Goal: Task Accomplishment & Management: Complete application form

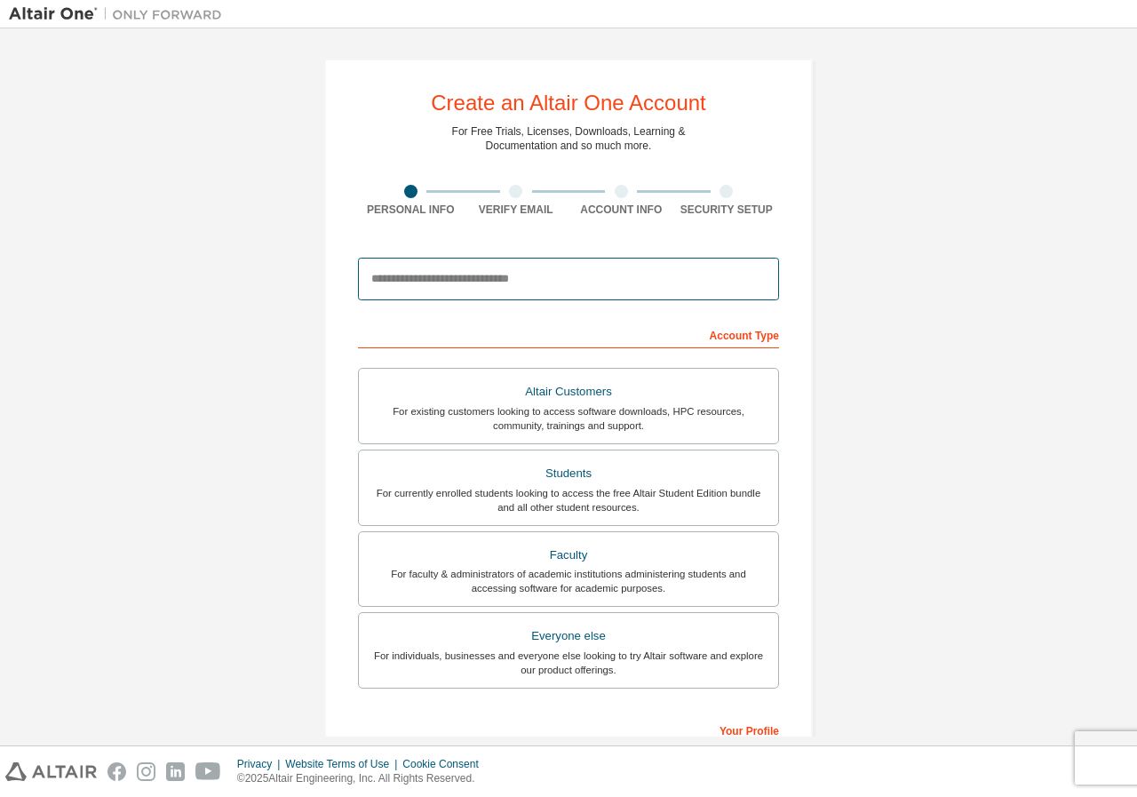
click at [528, 286] on input "email" at bounding box center [568, 279] width 421 height 43
type input "**********"
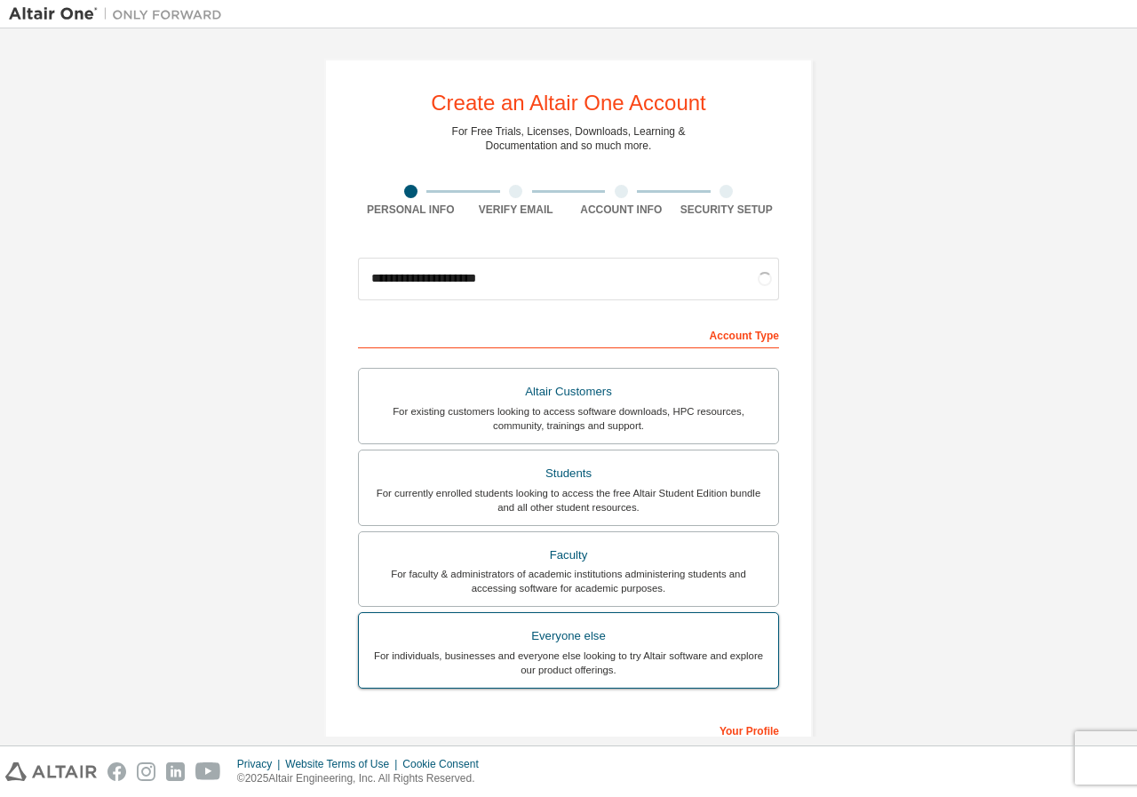
click at [573, 655] on div "For individuals, businesses and everyone else looking to try Altair software an…" at bounding box center [568, 662] width 398 height 28
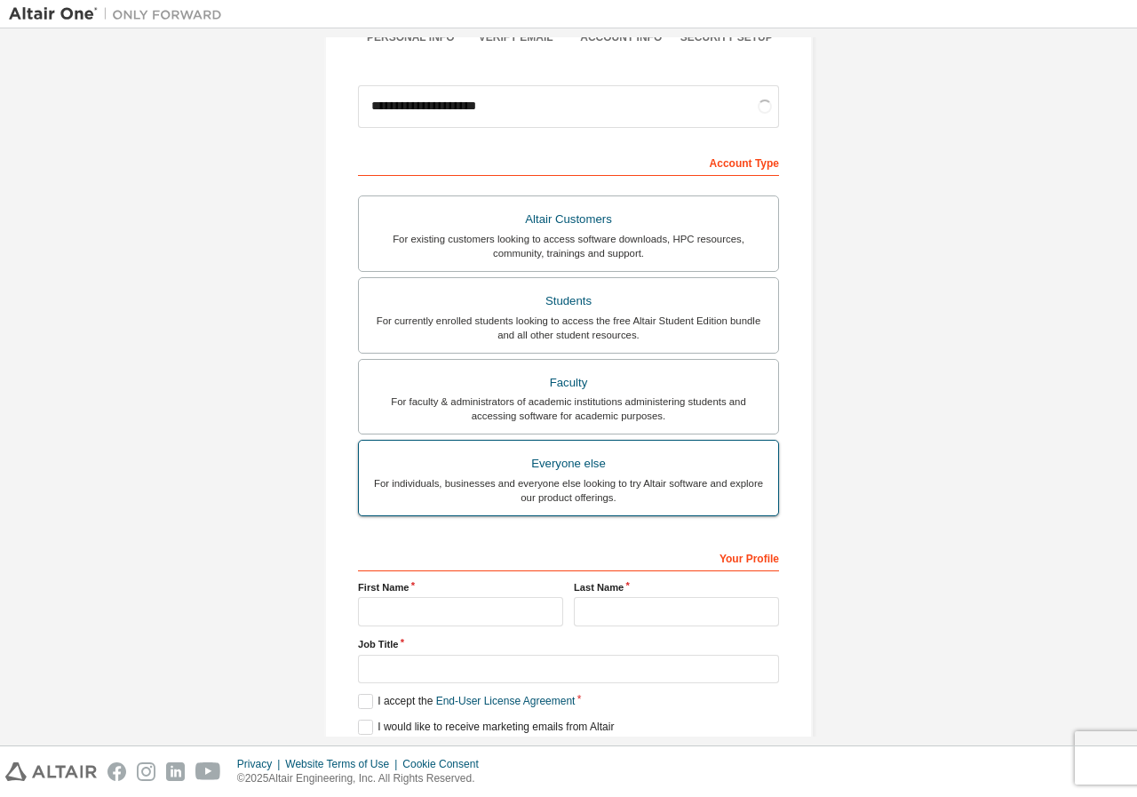
scroll to position [242, 0]
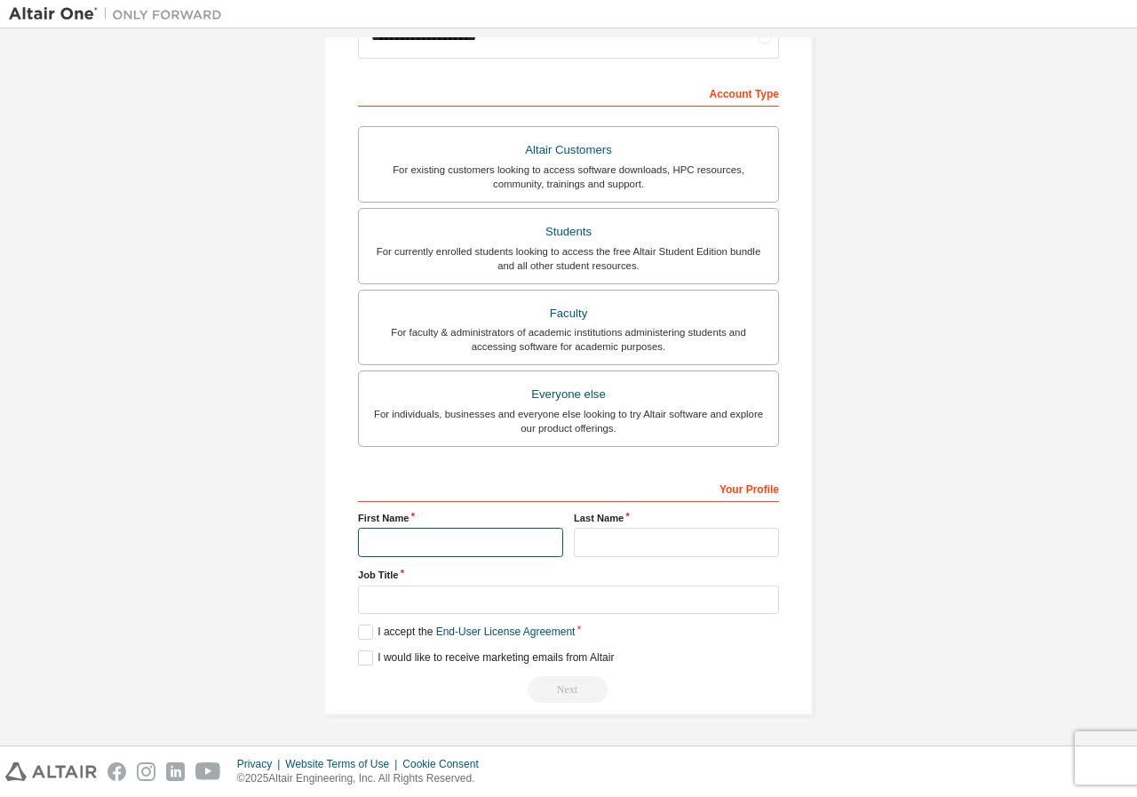
click at [409, 546] on input "text" at bounding box center [460, 542] width 205 height 29
type input "*******"
click at [632, 545] on input "text" at bounding box center [676, 542] width 205 height 29
type input "*"
click at [385, 629] on label "I accept the End-User License Agreement" at bounding box center [466, 631] width 217 height 15
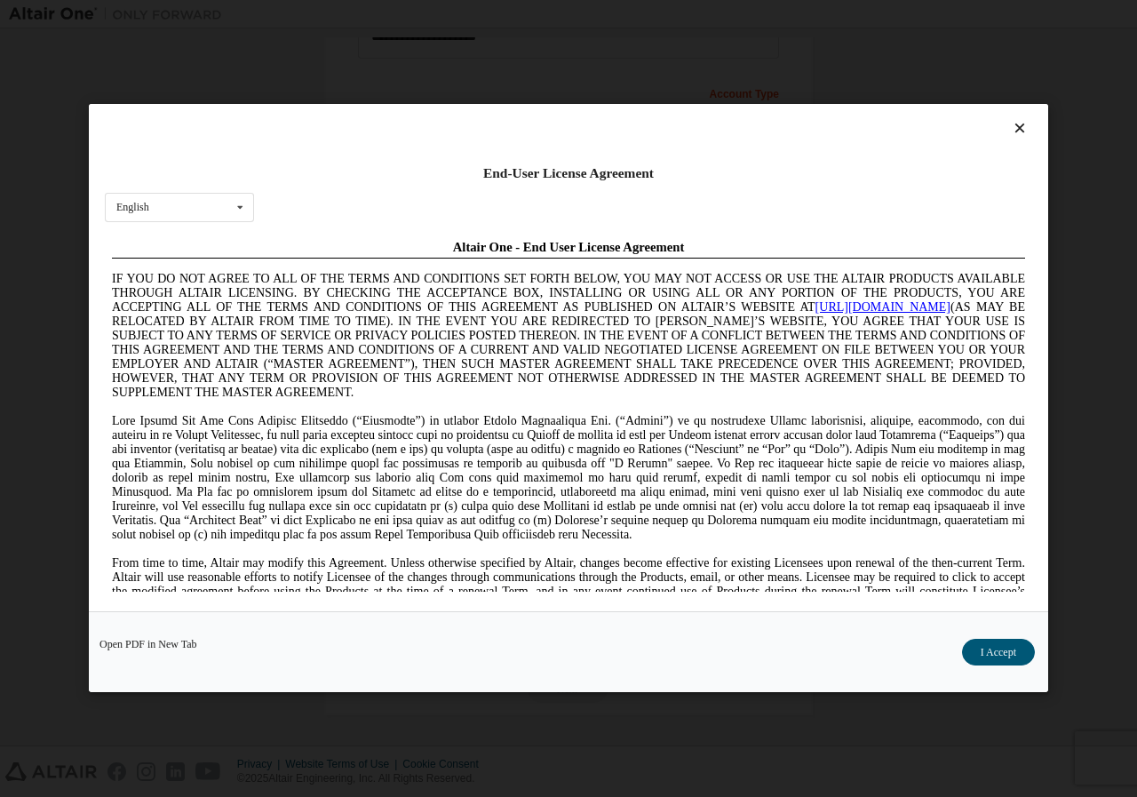
scroll to position [0, 0]
click at [980, 655] on button "I Accept" at bounding box center [998, 652] width 73 height 27
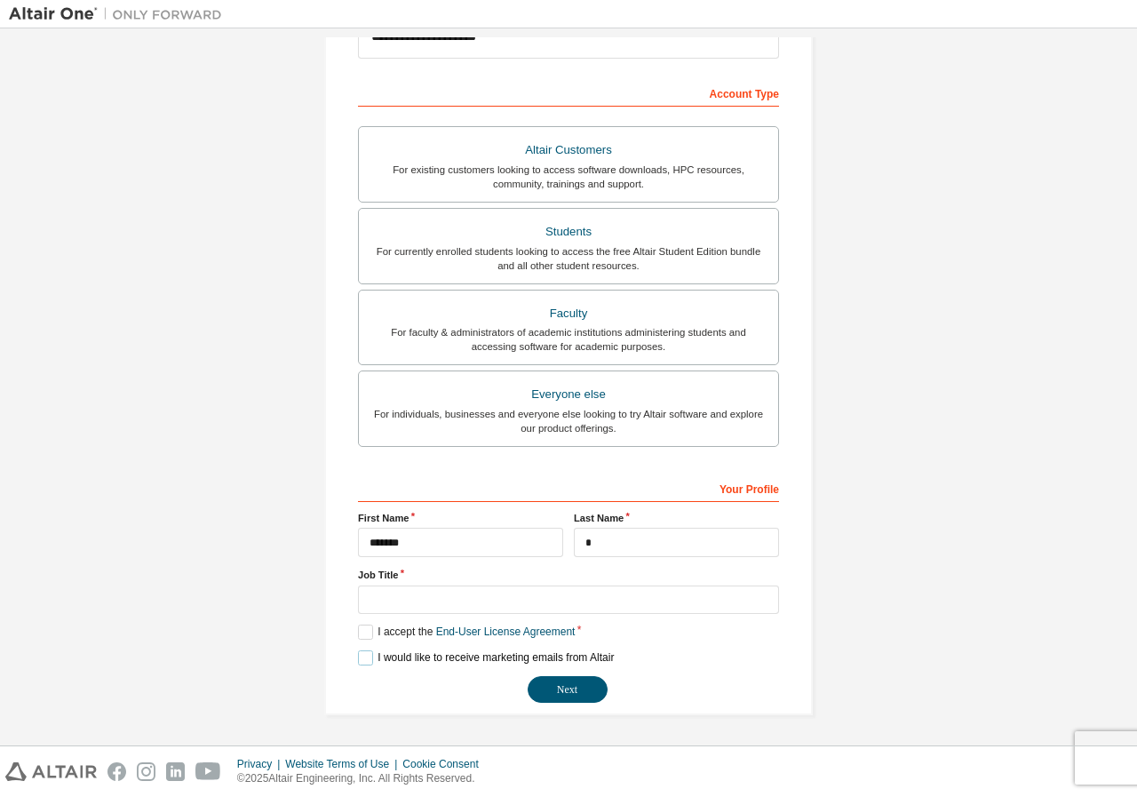
click at [416, 650] on label "I would like to receive marketing emails from Altair" at bounding box center [486, 657] width 256 height 15
click at [467, 586] on input "text" at bounding box center [568, 599] width 421 height 29
type input "*"
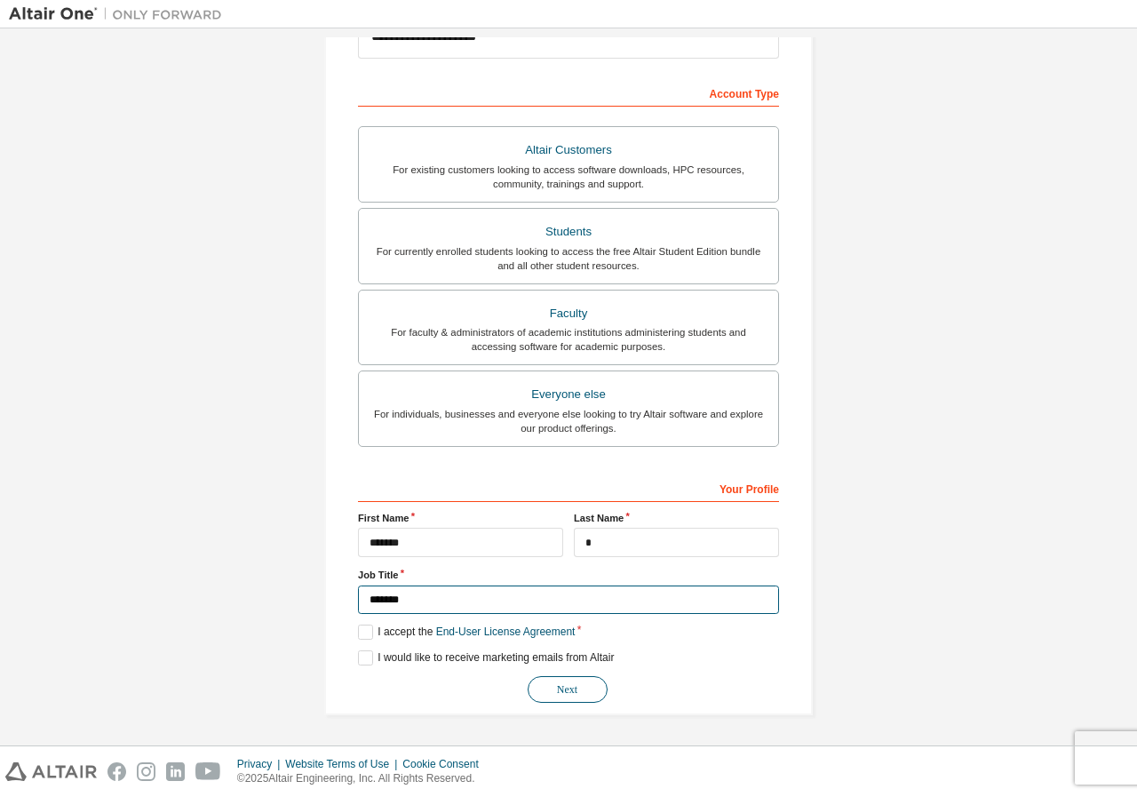
type input "*******"
click at [571, 701] on button "Next" at bounding box center [568, 689] width 80 height 27
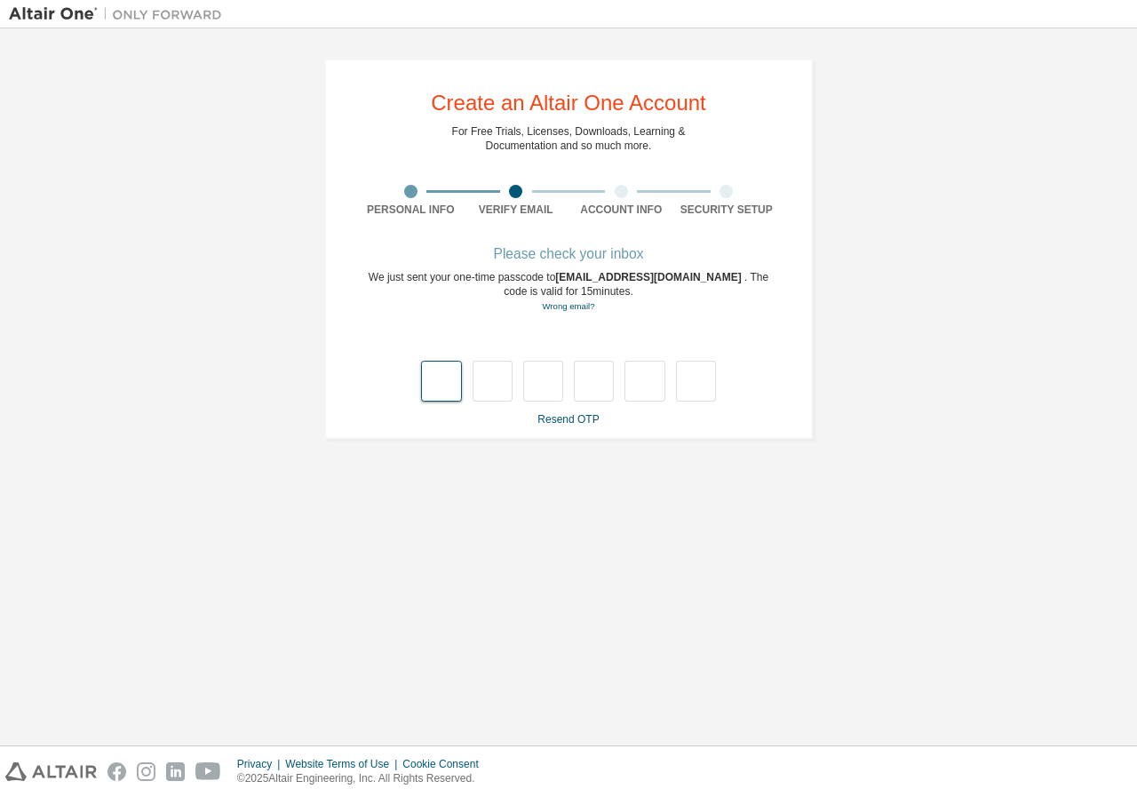
click at [443, 383] on input "text" at bounding box center [441, 381] width 40 height 41
type input "*"
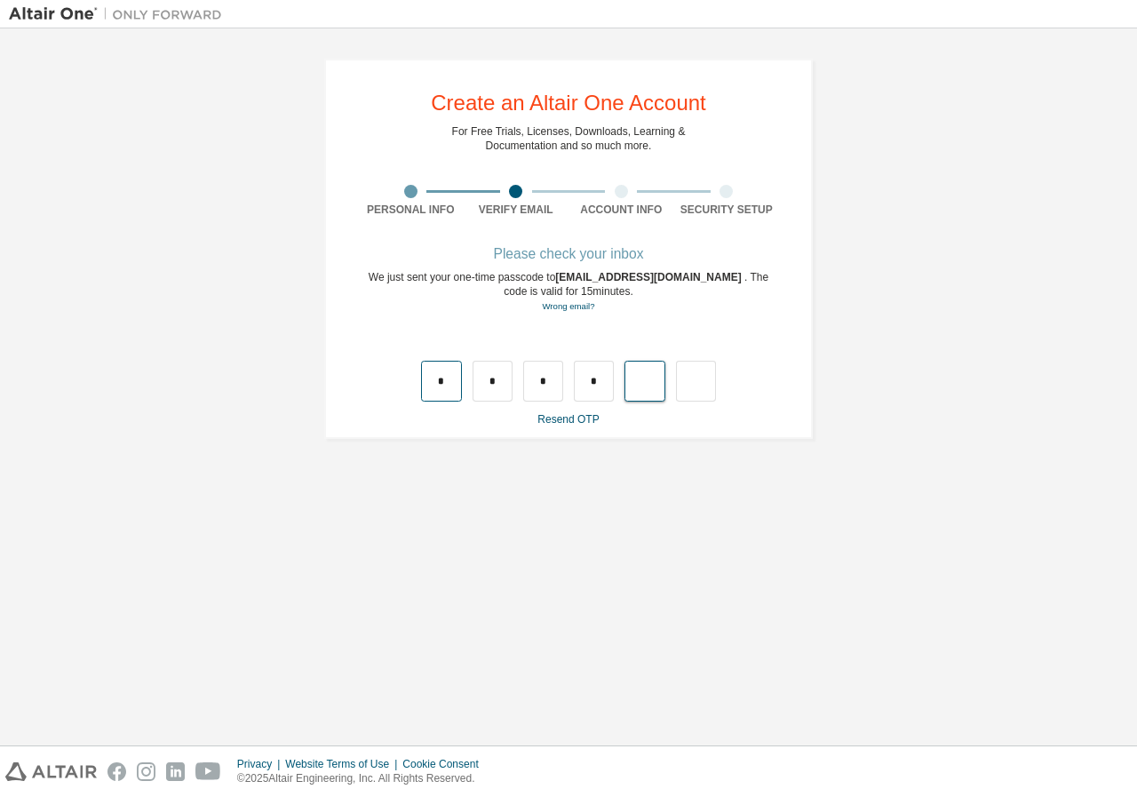
type input "*"
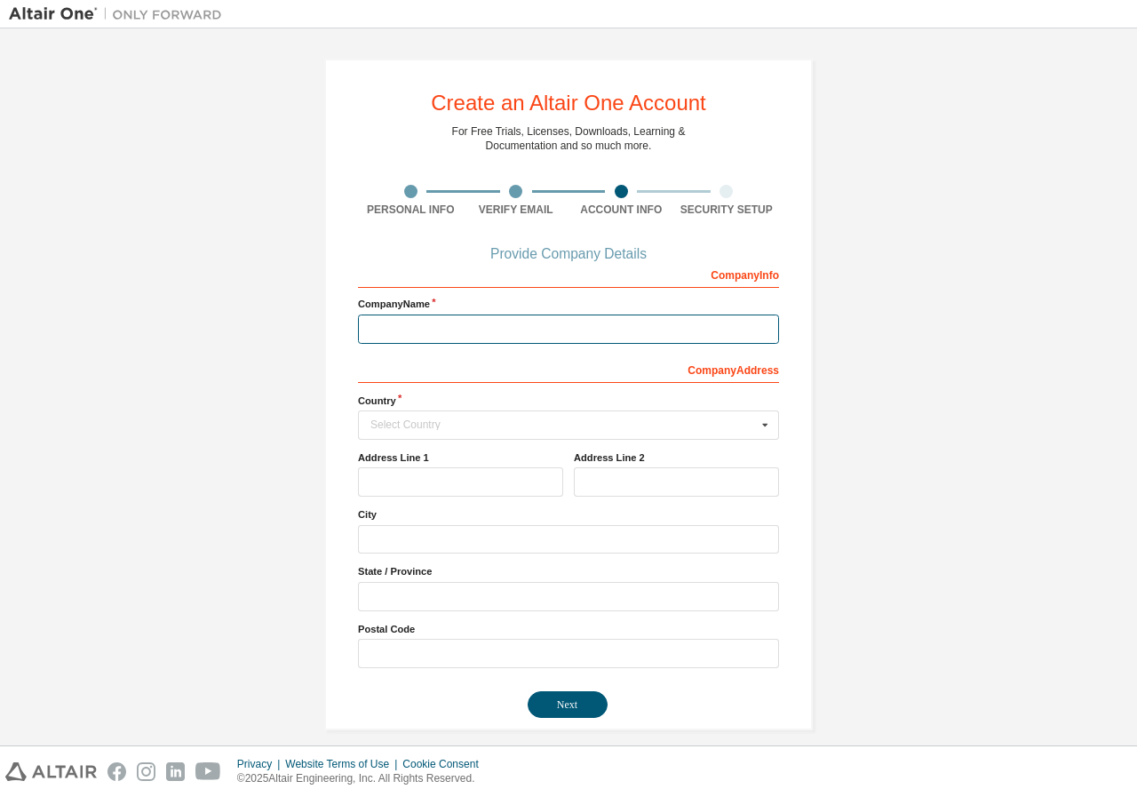
click at [437, 327] on input "text" at bounding box center [568, 328] width 421 height 29
type input "**********"
click at [467, 429] on div "Select Country" at bounding box center [563, 424] width 386 height 11
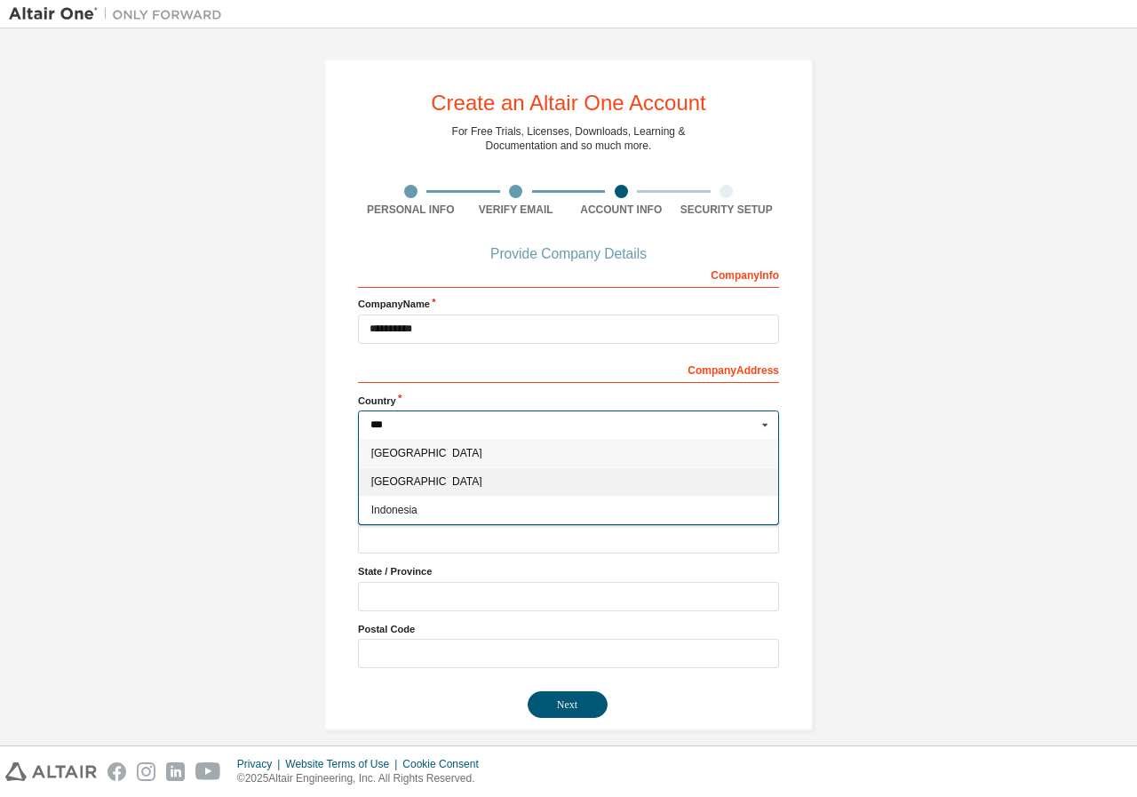
type input "***"
click at [420, 485] on span "India" at bounding box center [568, 481] width 395 height 11
type input "***"
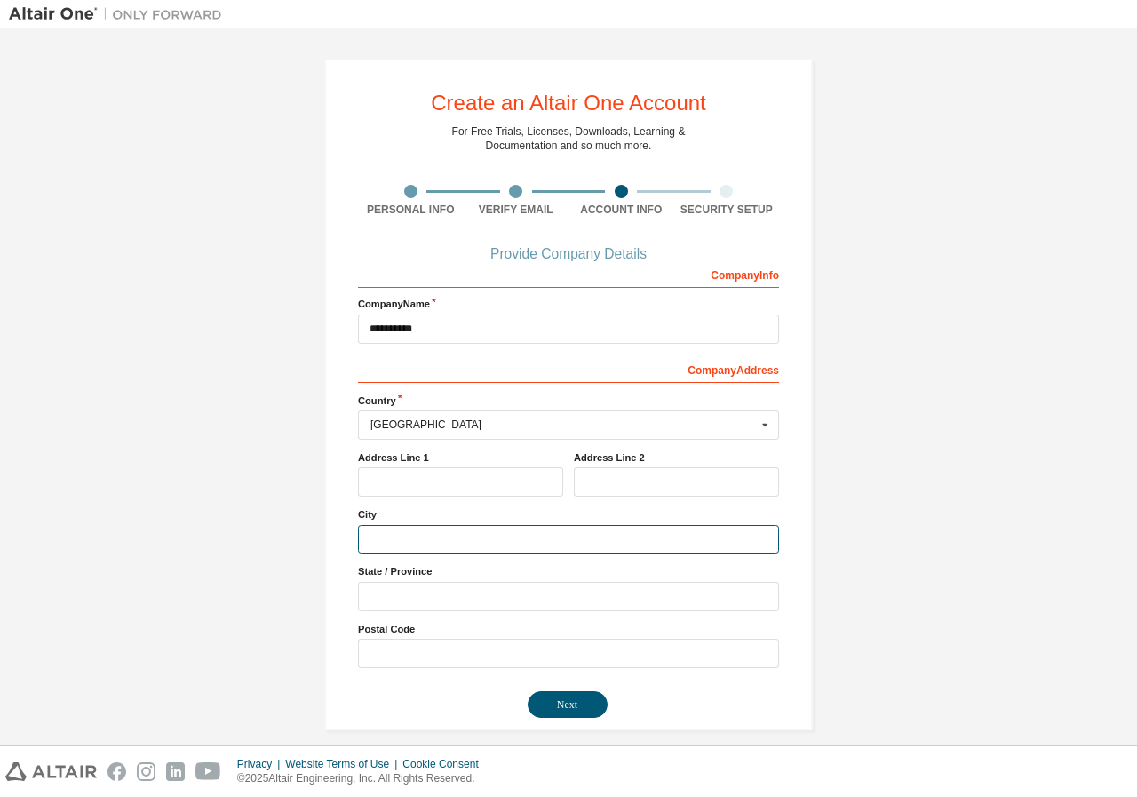
click at [395, 542] on input "text" at bounding box center [568, 539] width 421 height 29
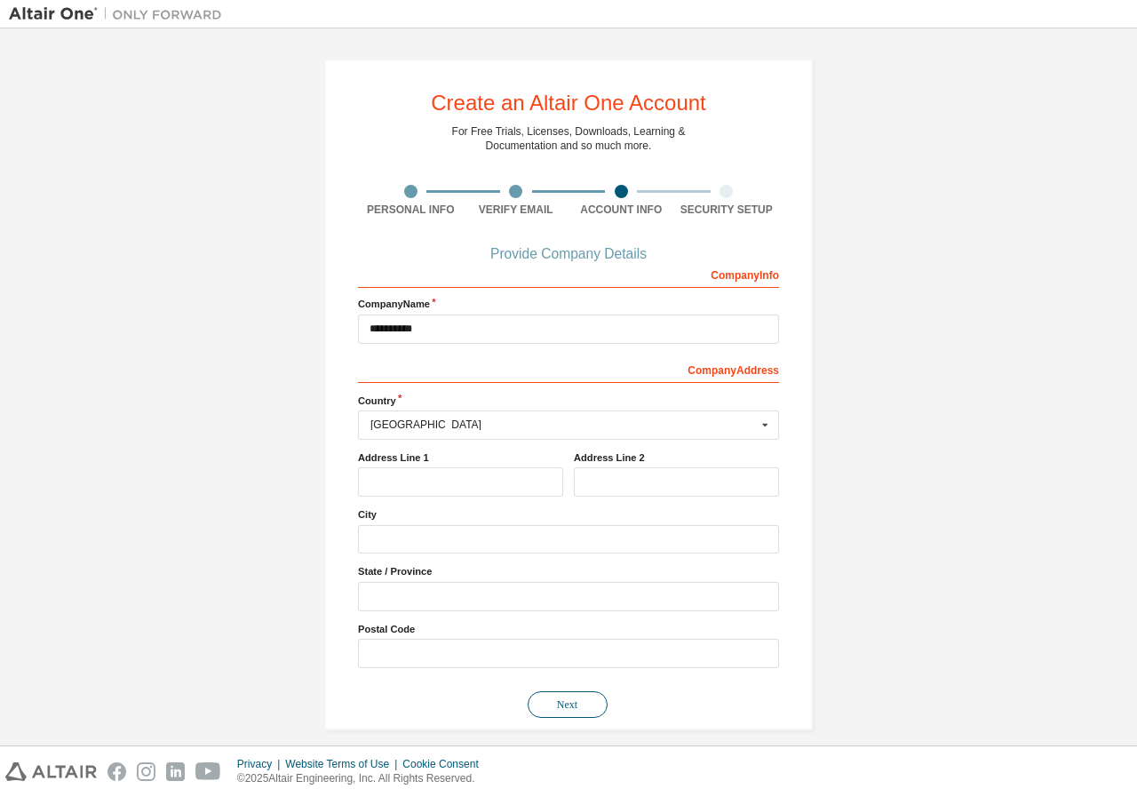
click at [589, 702] on button "Next" at bounding box center [568, 704] width 80 height 27
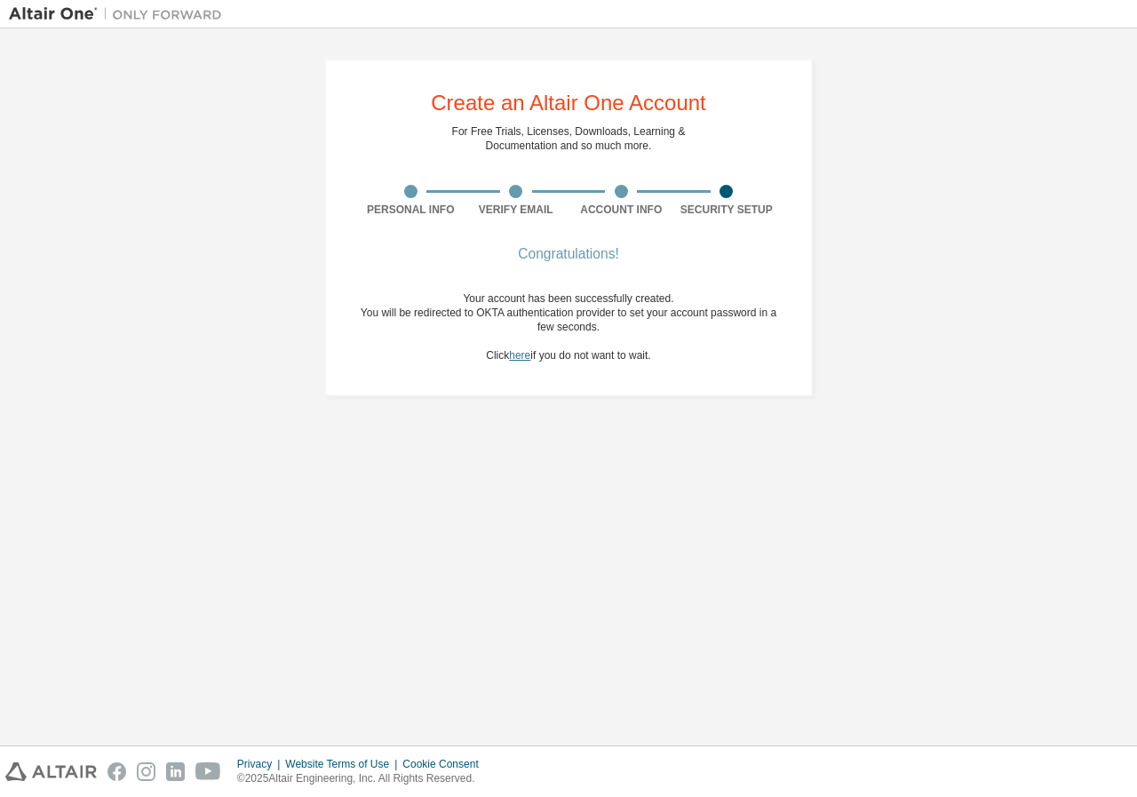
click at [519, 358] on link "here" at bounding box center [519, 355] width 21 height 12
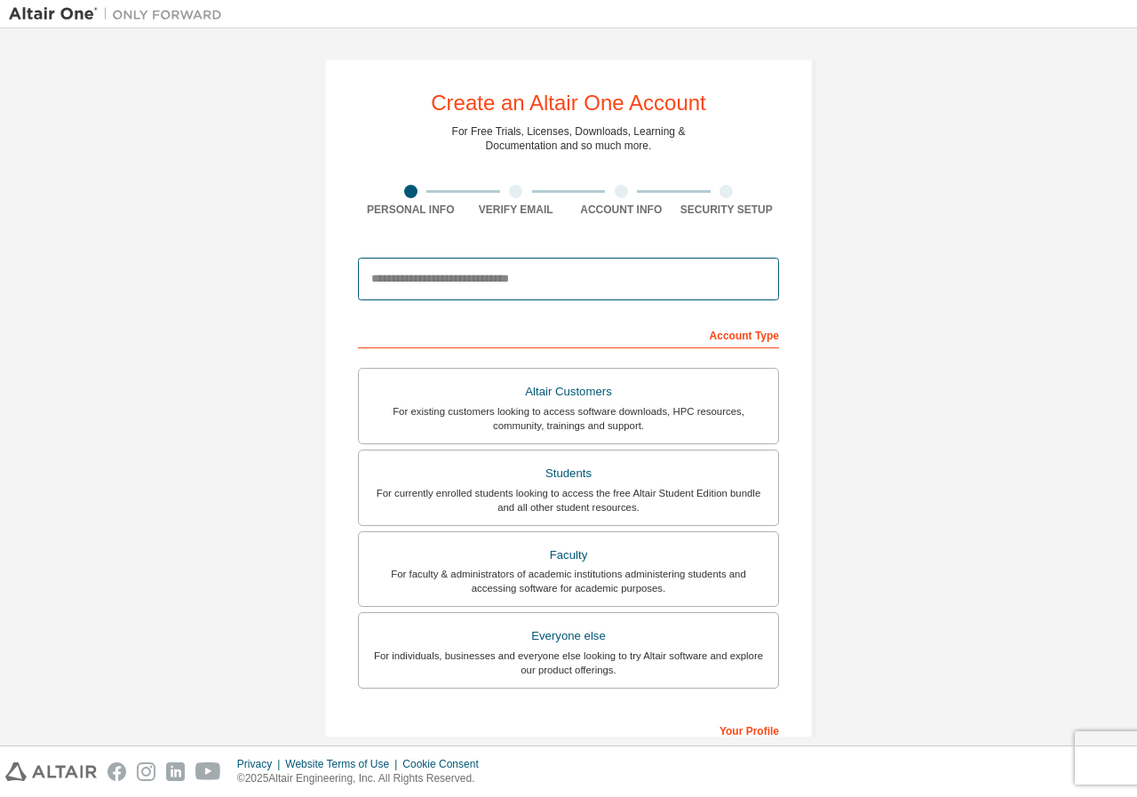
click at [511, 264] on input "email" at bounding box center [568, 279] width 421 height 43
type input "**********"
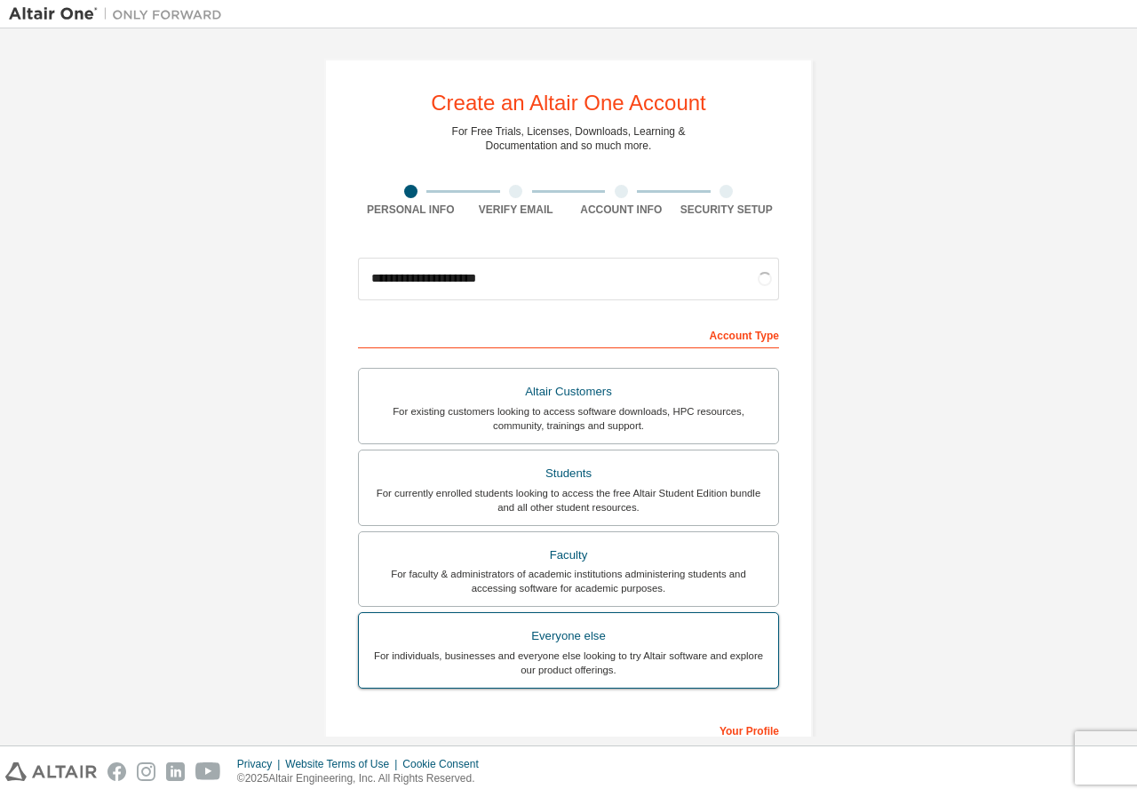
drag, startPoint x: 553, startPoint y: 664, endPoint x: 559, endPoint y: 653, distance: 12.7
click at [555, 663] on div "For individuals, businesses and everyone else looking to try Altair software an…" at bounding box center [568, 662] width 398 height 28
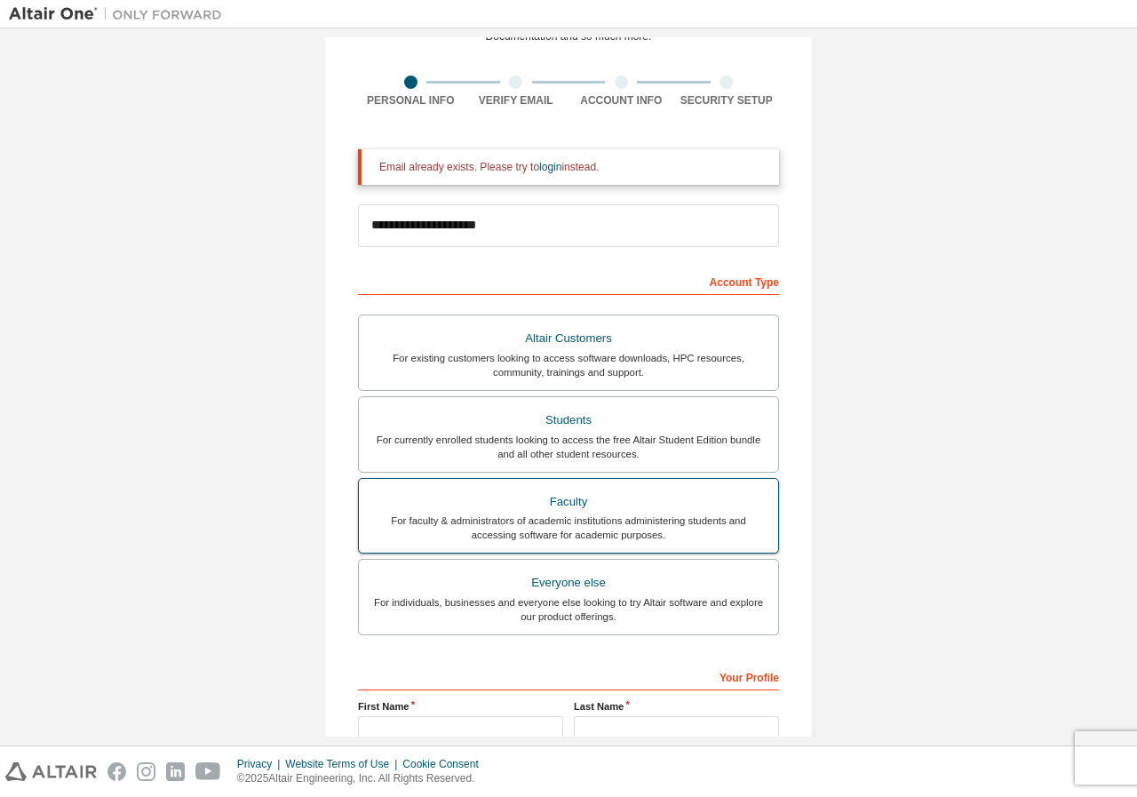
scroll to position [298, 0]
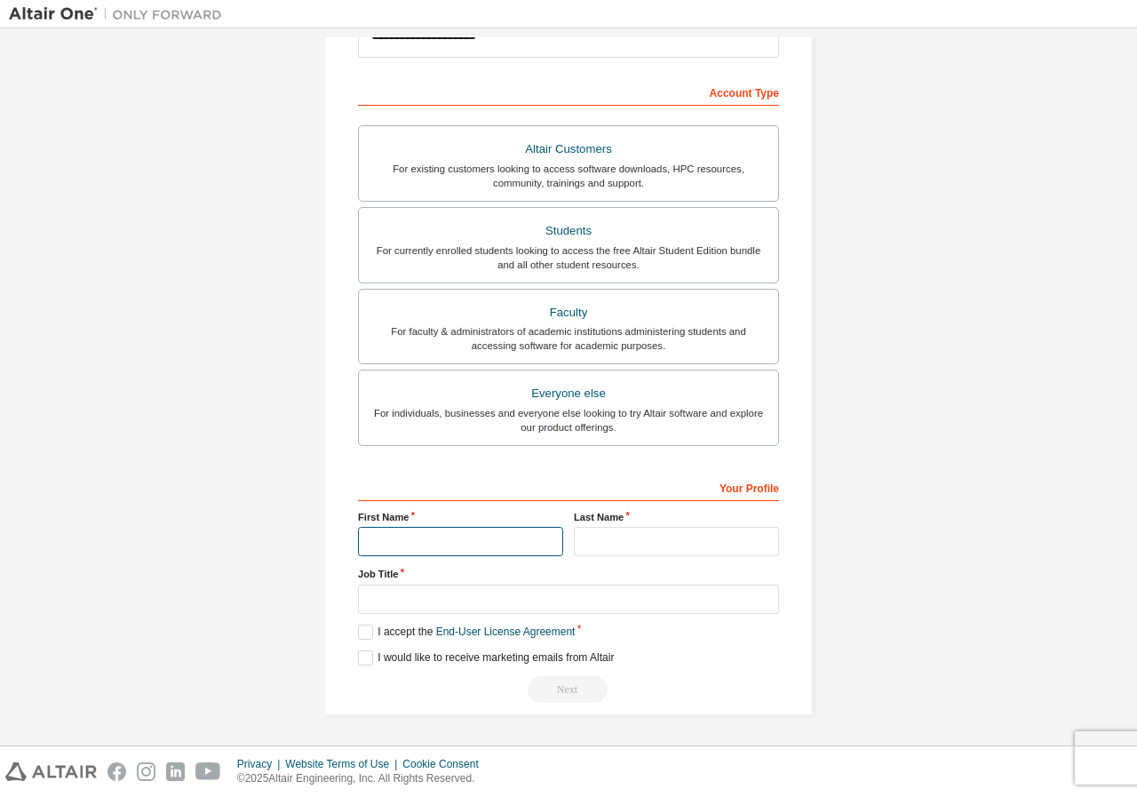
click at [424, 532] on input "text" at bounding box center [460, 541] width 205 height 29
type input "*******"
click at [623, 545] on input "text" at bounding box center [676, 541] width 205 height 29
type input "*"
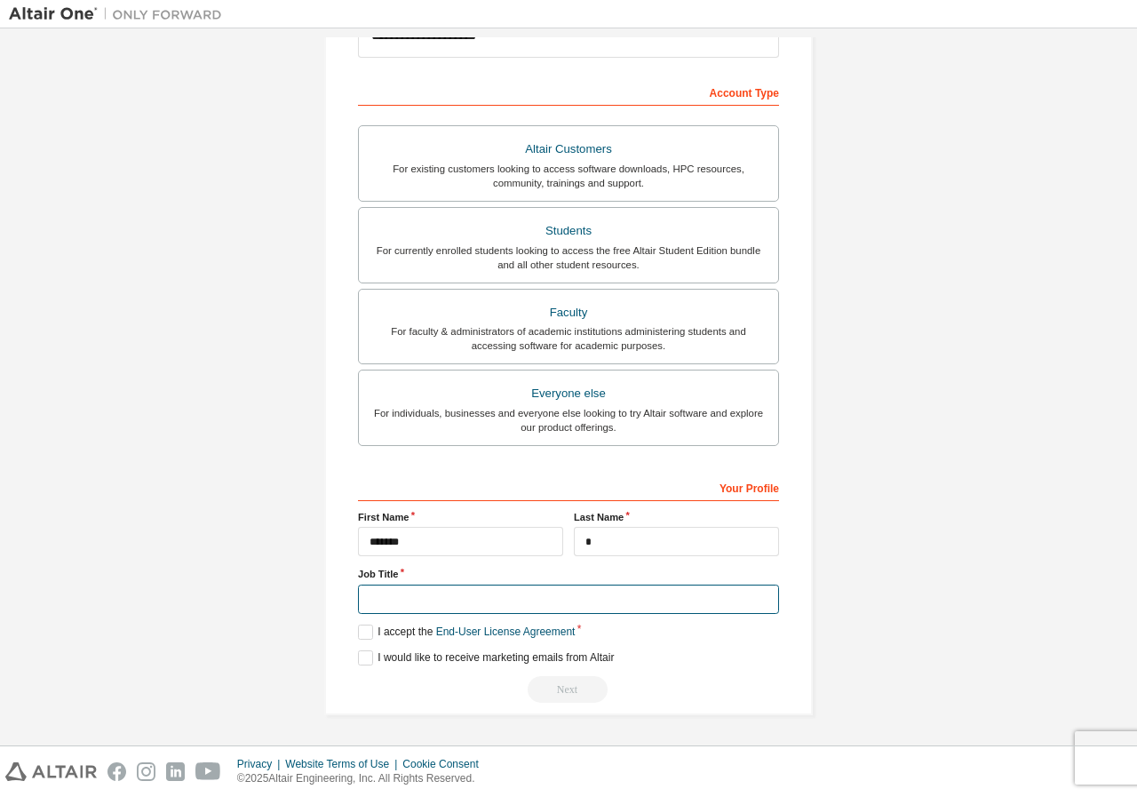
click at [471, 600] on input "text" at bounding box center [568, 598] width 421 height 29
type input "*******"
click at [439, 628] on link "End-User License Agreement" at bounding box center [505, 631] width 139 height 12
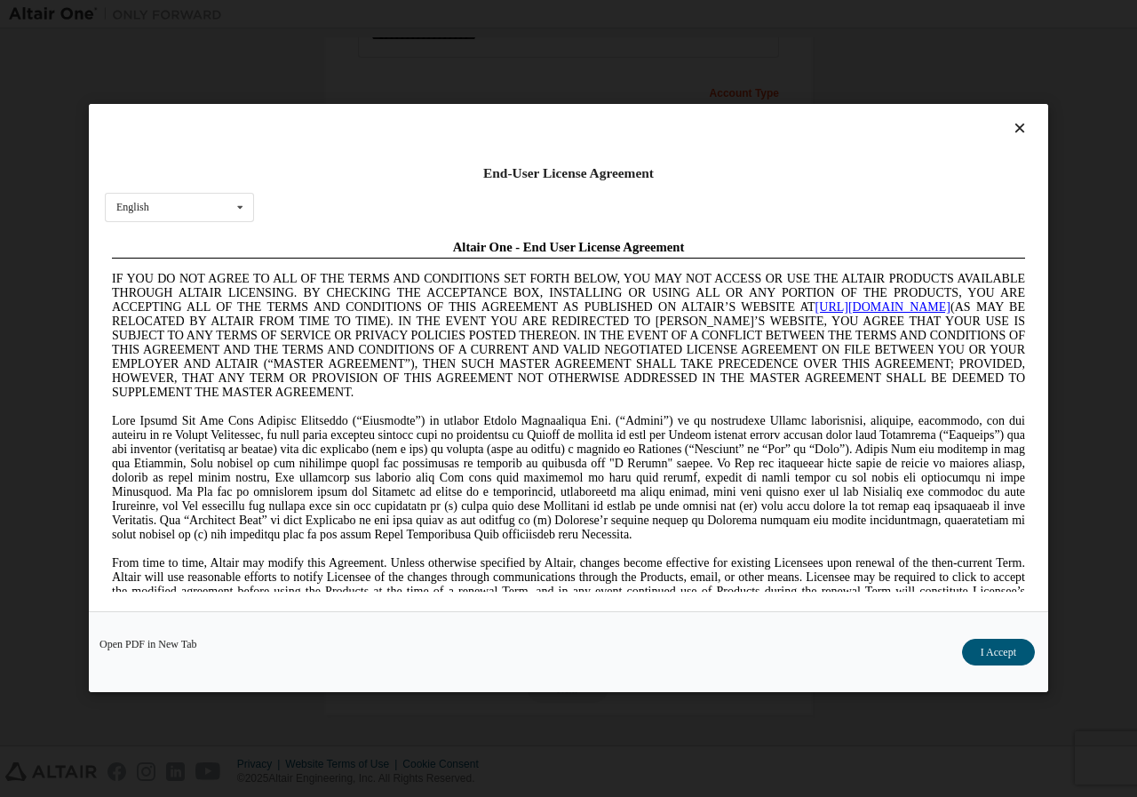
scroll to position [0, 0]
click at [988, 655] on button "I Accept" at bounding box center [998, 652] width 73 height 27
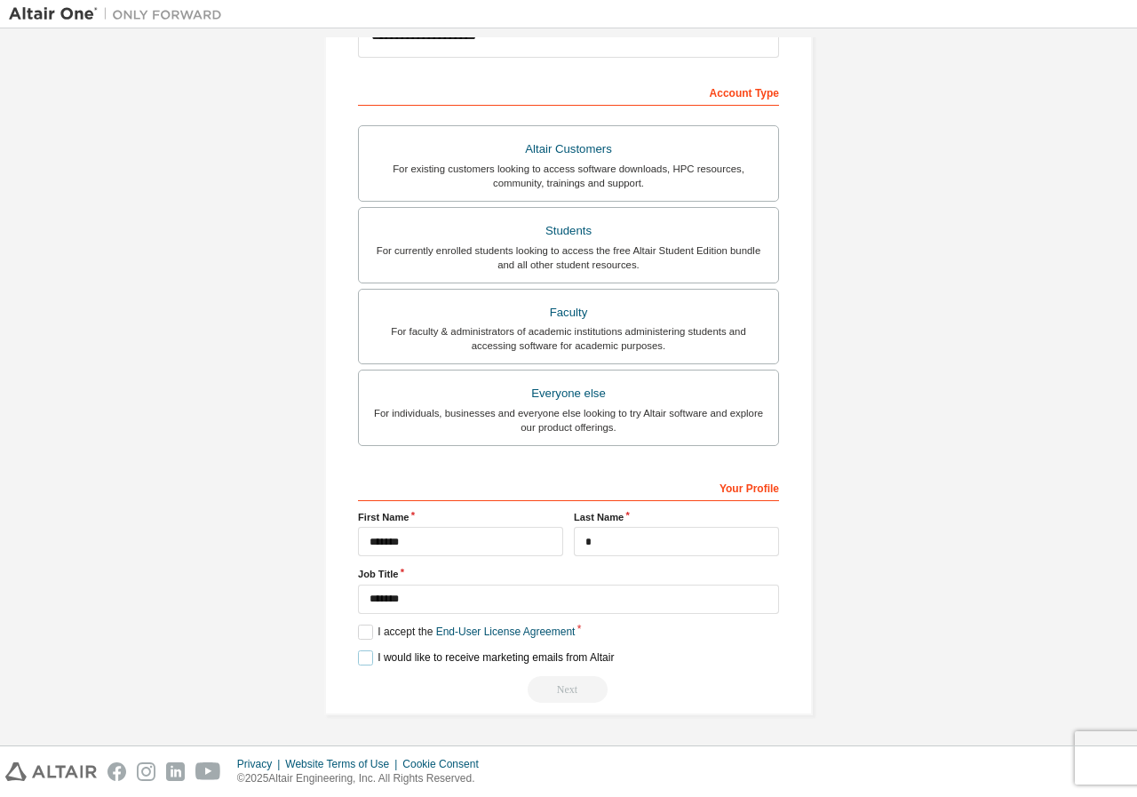
click at [376, 660] on label "I would like to receive marketing emails from Altair" at bounding box center [486, 657] width 256 height 15
click at [570, 692] on div "Next" at bounding box center [568, 689] width 421 height 27
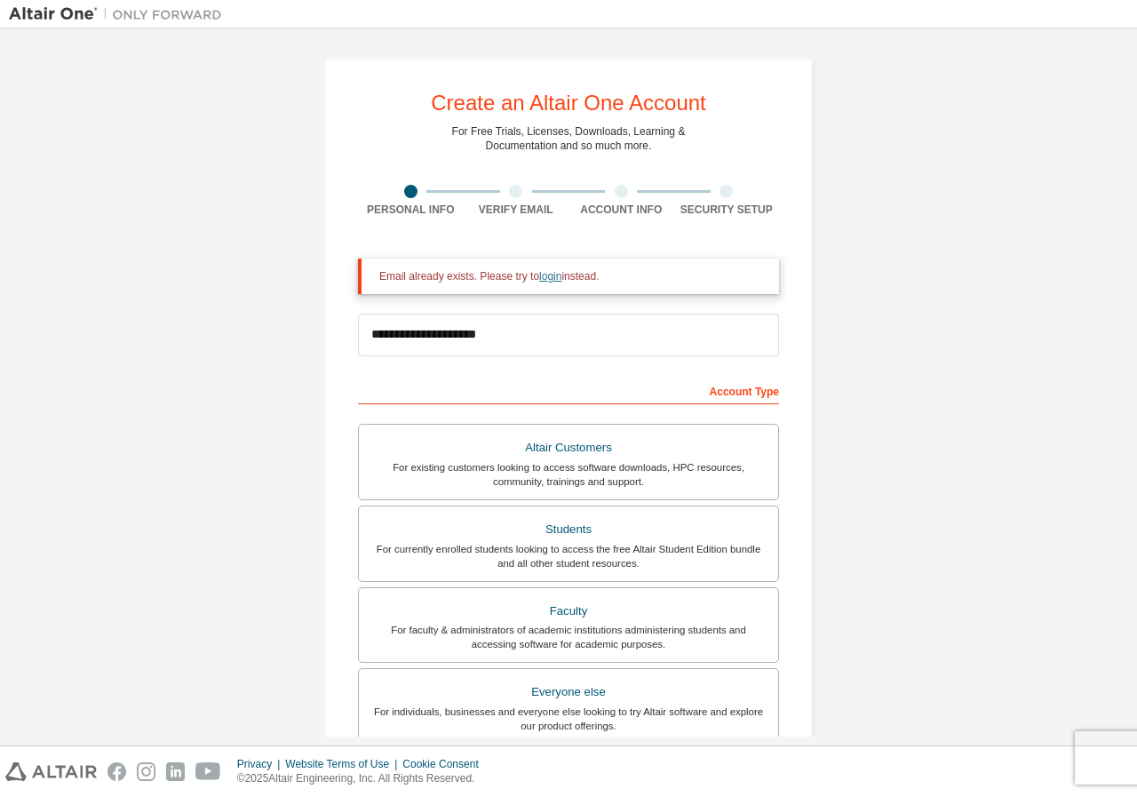
click at [552, 278] on link "login" at bounding box center [550, 276] width 22 height 12
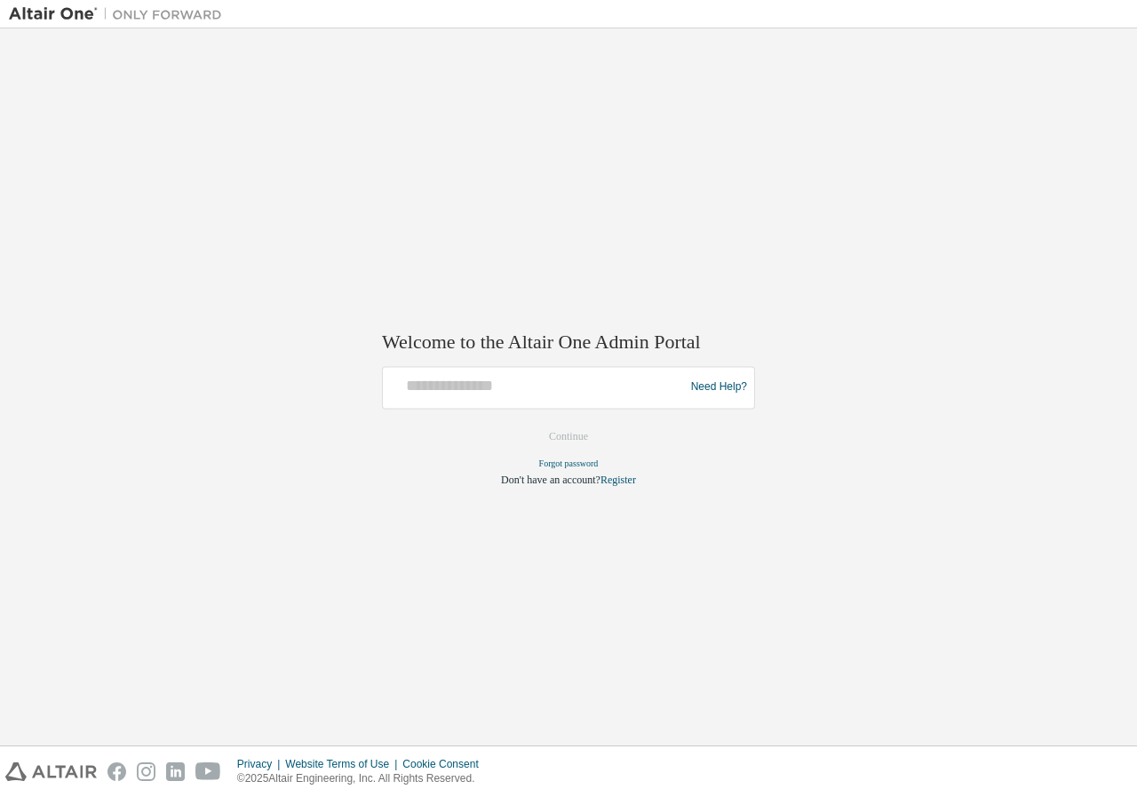
click at [584, 405] on div "Need Help?" at bounding box center [568, 387] width 373 height 43
drag, startPoint x: 464, startPoint y: 369, endPoint x: 449, endPoint y: 390, distance: 25.6
click at [451, 387] on div "Need Help?" at bounding box center [568, 387] width 373 height 43
click at [448, 392] on input "text" at bounding box center [536, 383] width 292 height 26
type input "**********"
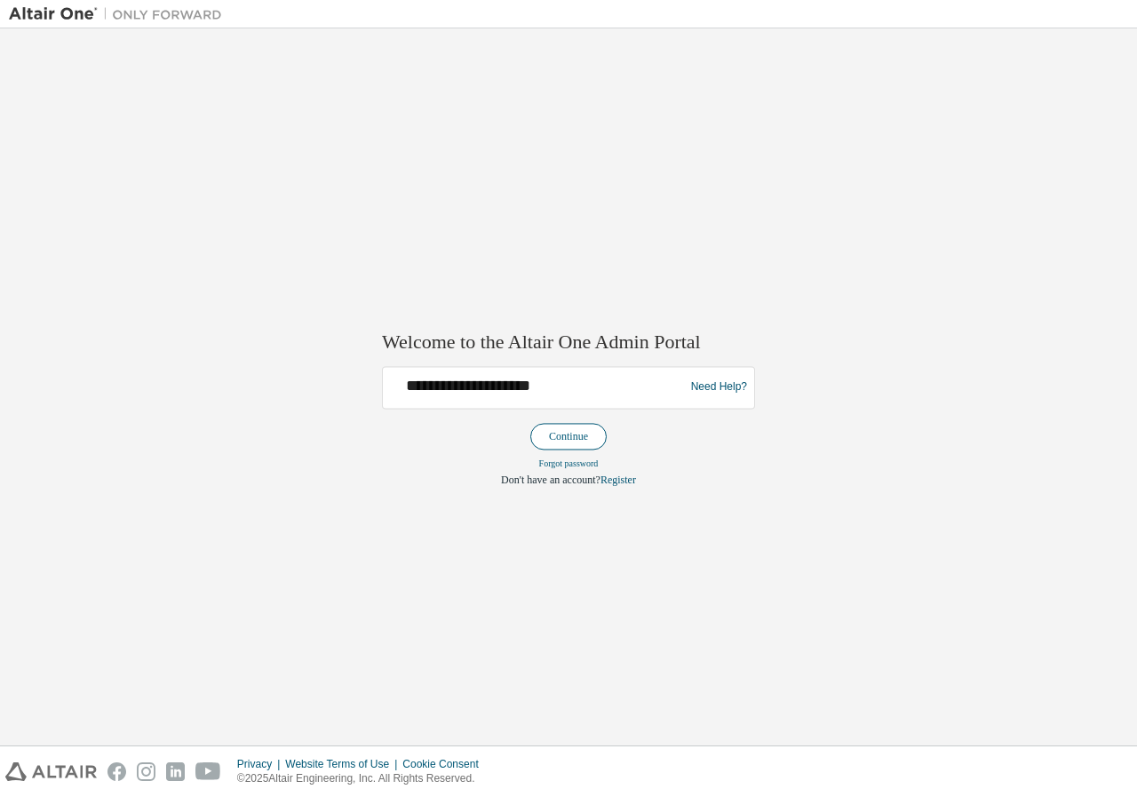
click at [575, 441] on button "Continue" at bounding box center [568, 436] width 76 height 27
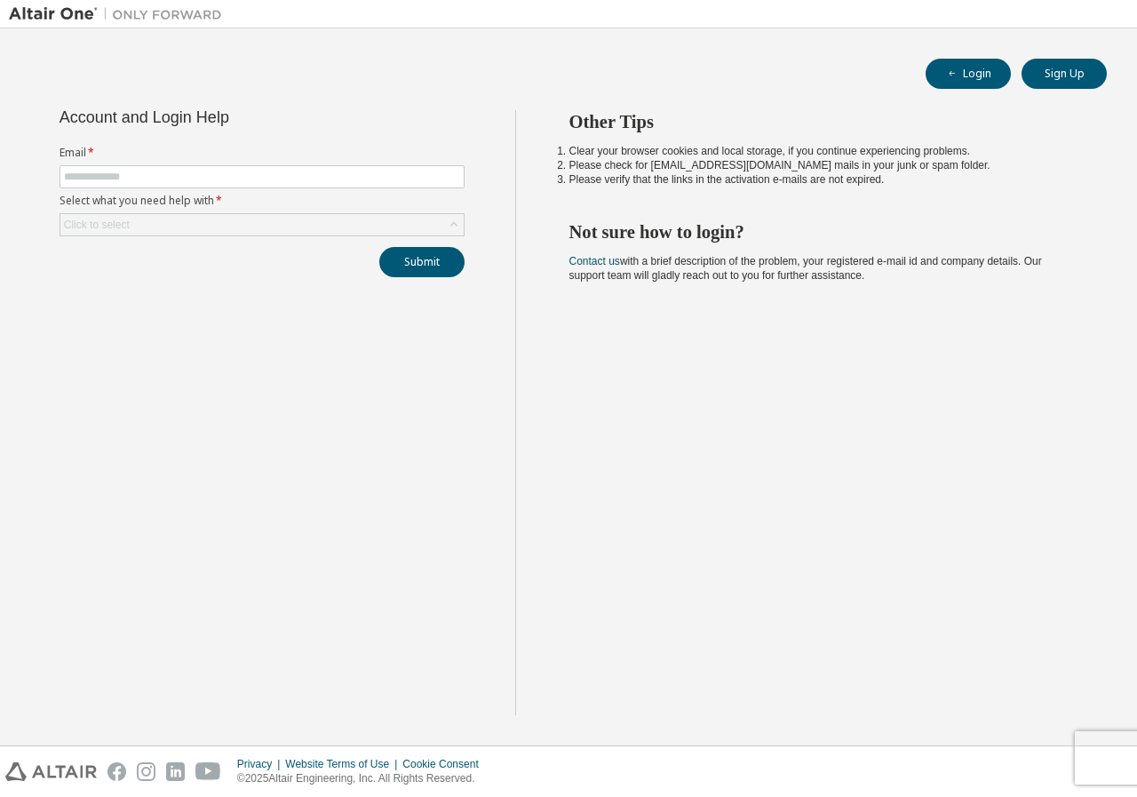
click at [325, 160] on form "Email * Select what you need help with * Click to select" at bounding box center [262, 191] width 405 height 91
click at [293, 168] on form "Email * Select what you need help with * Click to select" at bounding box center [262, 191] width 405 height 91
click at [292, 171] on input "text" at bounding box center [262, 177] width 396 height 14
type input "**********"
click at [202, 225] on div "Click to select" at bounding box center [261, 224] width 403 height 21
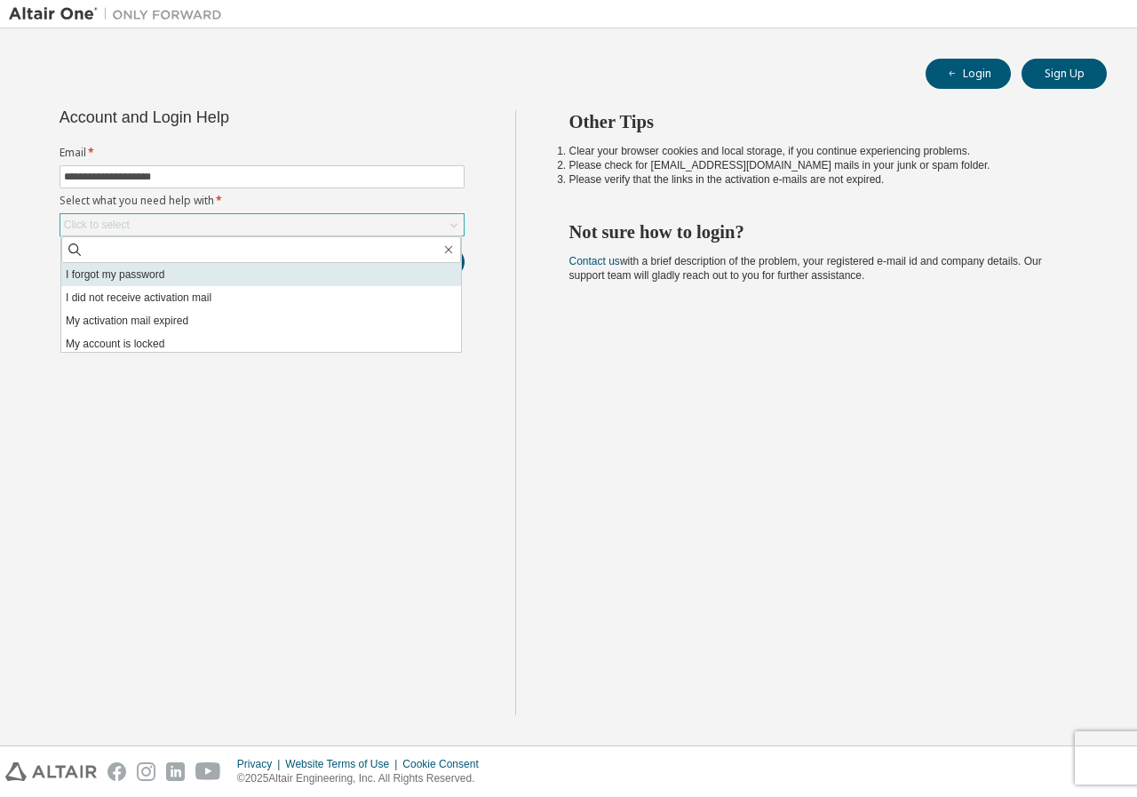
click at [186, 276] on li "I forgot my password" at bounding box center [261, 274] width 400 height 23
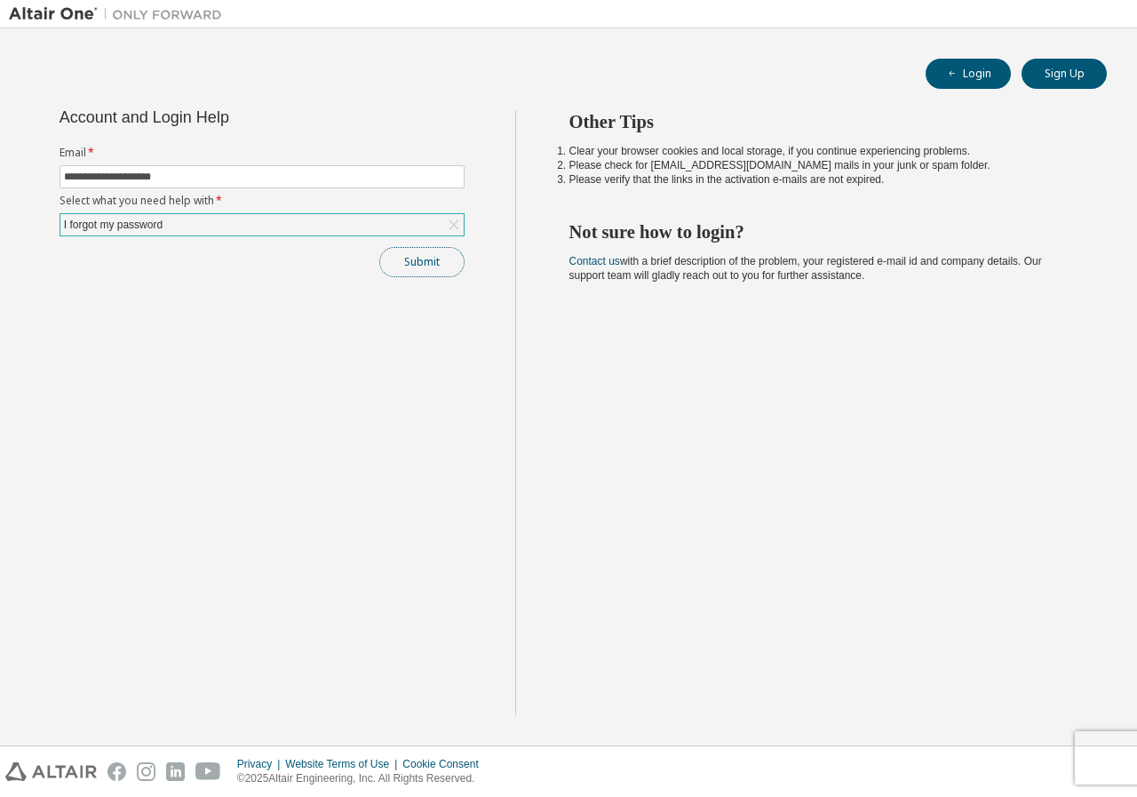
click at [433, 265] on button "Submit" at bounding box center [421, 262] width 85 height 30
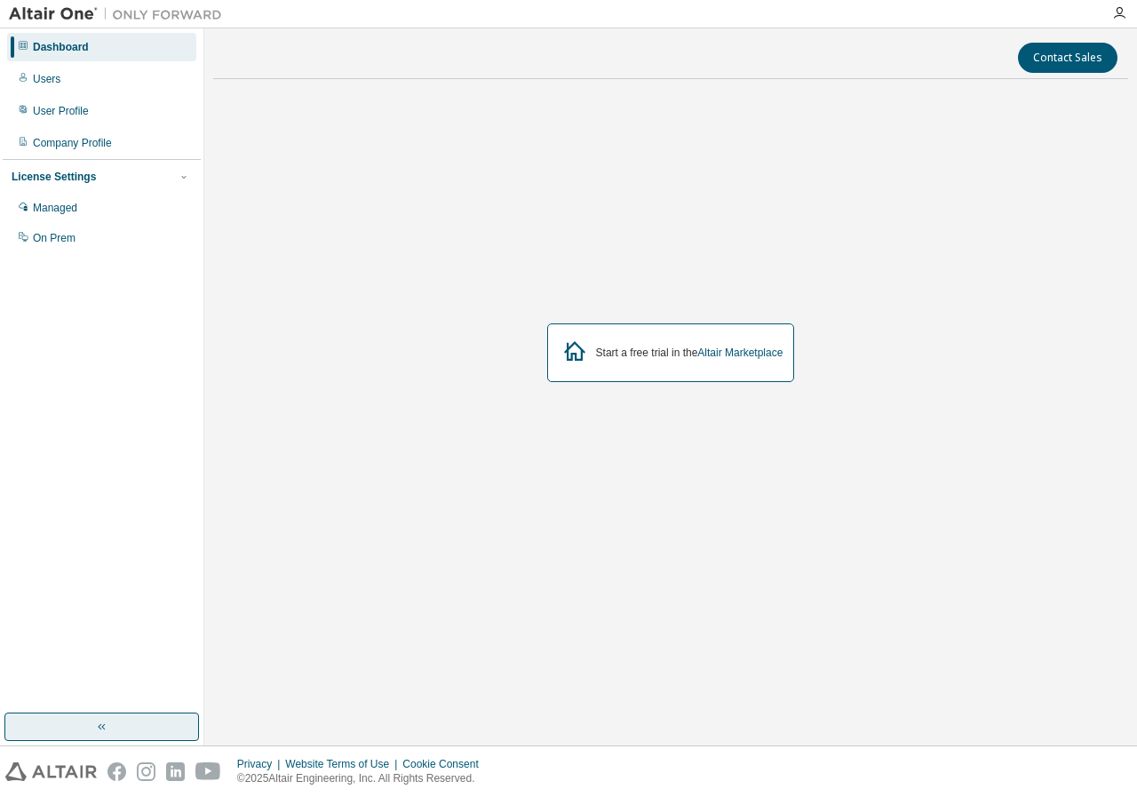
click at [115, 728] on button "button" at bounding box center [101, 726] width 194 height 28
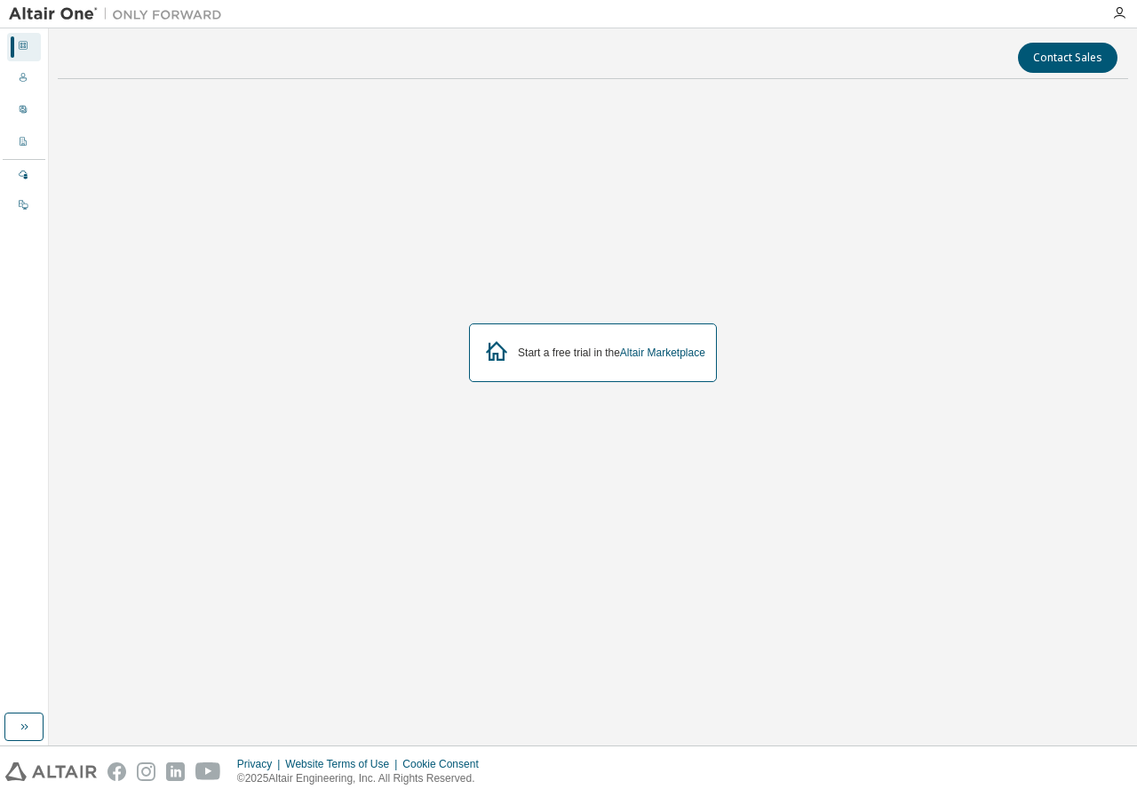
click at [115, 710] on div "Contact Sales Start a free trial in the Altair Marketplace" at bounding box center [593, 386] width 1070 height 699
click at [20, 729] on icon "button" at bounding box center [24, 726] width 14 height 14
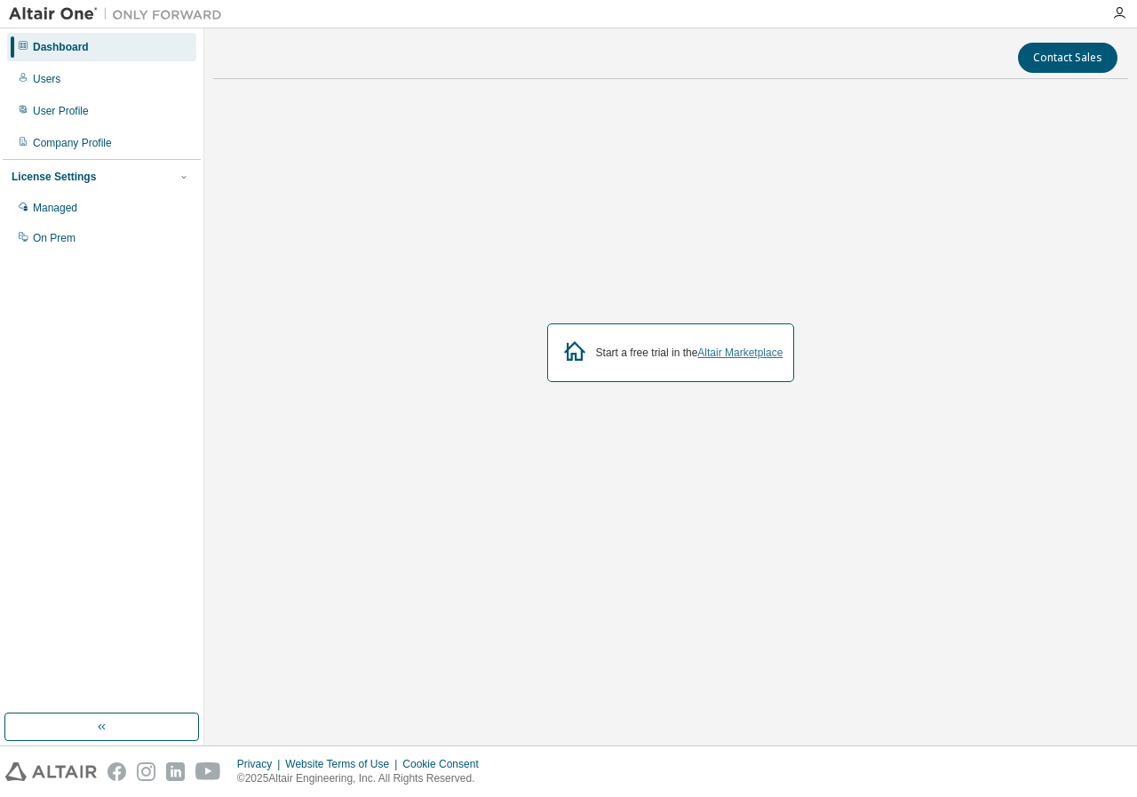
click at [716, 351] on link "Altair Marketplace" at bounding box center [739, 352] width 85 height 12
